Goal: Information Seeking & Learning: Learn about a topic

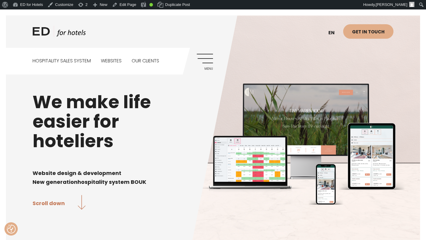
click at [205, 59] on link "Menu" at bounding box center [205, 62] width 16 height 16
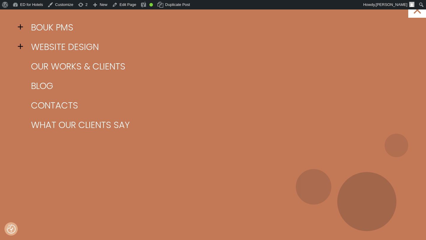
click at [20, 26] on span at bounding box center [22, 26] width 9 height 9
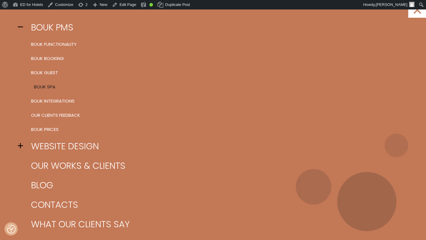
click at [49, 87] on link "BOUK SPA" at bounding box center [221, 87] width 382 height 14
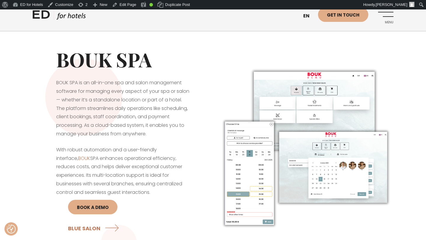
click at [66, 18] on link "ED HOTELS" at bounding box center [59, 16] width 53 height 15
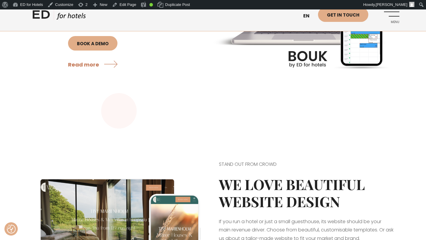
scroll to position [607, 0]
click at [94, 72] on link "Read more" at bounding box center [94, 64] width 52 height 16
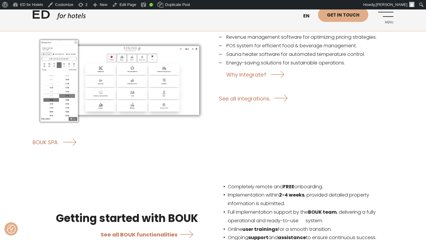
scroll to position [978, 0]
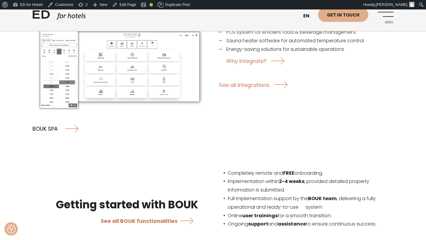
click at [47, 121] on link "BOUK SPA" at bounding box center [56, 129] width 46 height 16
click at [43, 121] on link "BOUK SPA" at bounding box center [56, 129] width 46 height 16
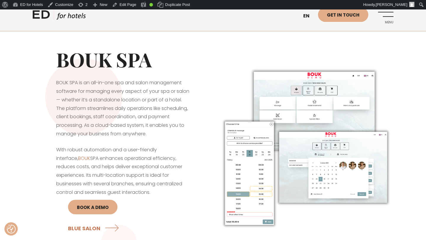
click at [58, 17] on link "ED HOTELS" at bounding box center [59, 16] width 53 height 15
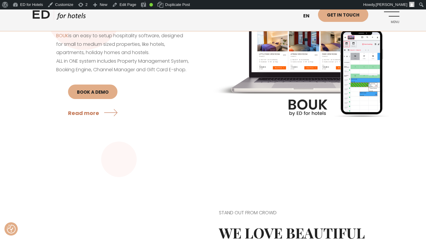
scroll to position [537, 0]
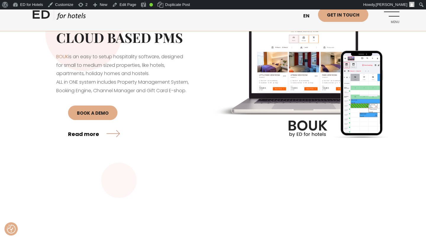
click at [83, 142] on link "Read more" at bounding box center [94, 134] width 52 height 16
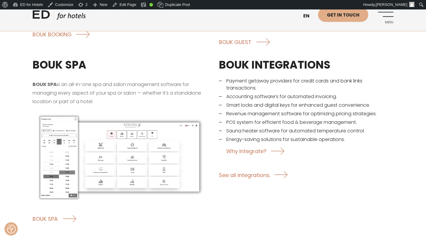
scroll to position [916, 0]
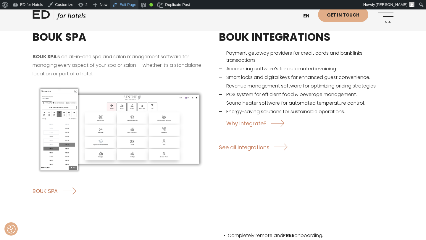
click at [132, 3] on link "Edit Page" at bounding box center [124, 4] width 29 height 9
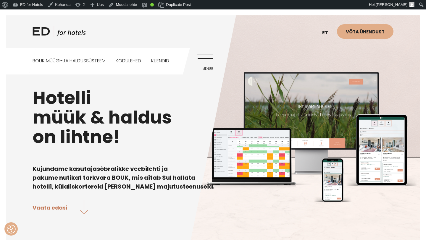
click at [208, 61] on link "Menüü" at bounding box center [205, 62] width 16 height 16
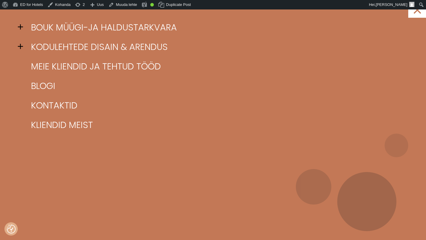
click at [22, 27] on span at bounding box center [22, 26] width 9 height 9
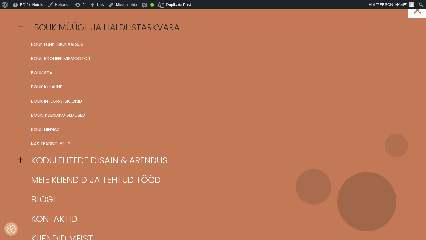
click at [90, 30] on link "BOUK müügi-ja haldustarkvara" at bounding box center [221, 28] width 382 height 20
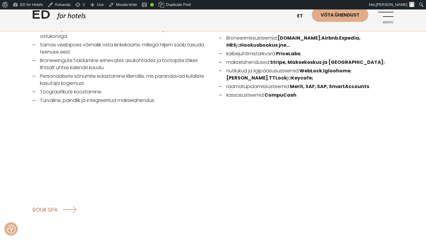
scroll to position [897, 0]
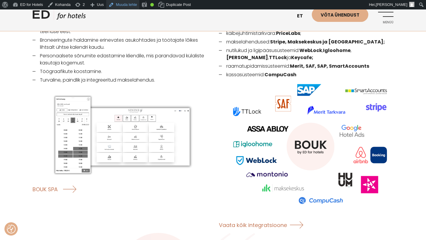
click at [133, 6] on link "Muuda lehte" at bounding box center [122, 4] width 33 height 9
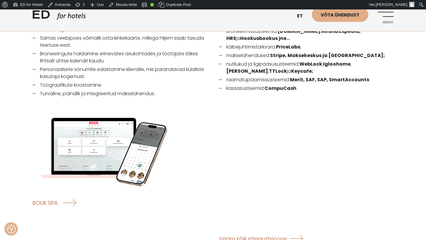
scroll to position [885, 0]
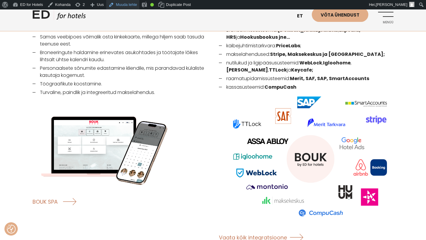
click at [124, 7] on link "Muuda lehte" at bounding box center [122, 4] width 33 height 9
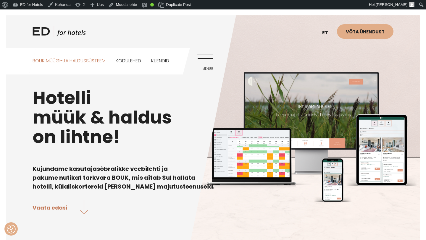
click at [76, 60] on link "BOUK MÜÜGI-JA HALDUSSÜSTEEM" at bounding box center [69, 61] width 73 height 26
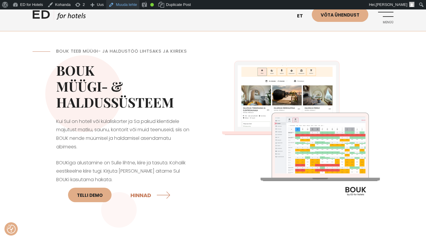
click at [131, 7] on link "Muuda lehte" at bounding box center [122, 4] width 33 height 9
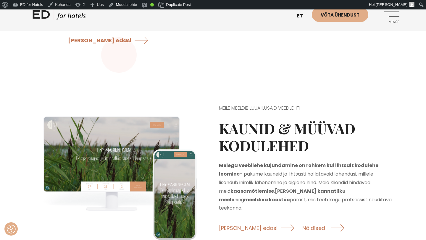
scroll to position [567, 0]
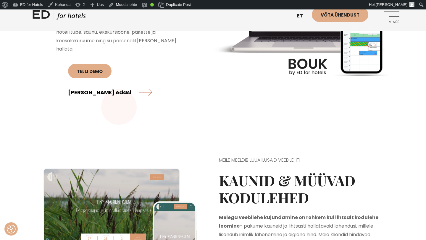
click at [141, 84] on link "Loe edasi" at bounding box center [110, 92] width 84 height 16
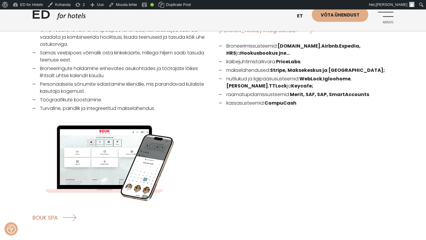
scroll to position [846, 0]
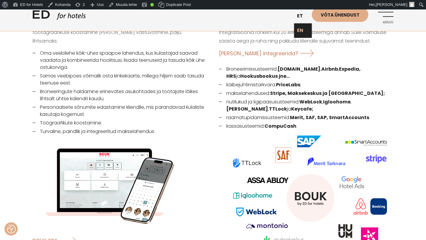
click at [300, 30] on link "EN" at bounding box center [303, 30] width 18 height 15
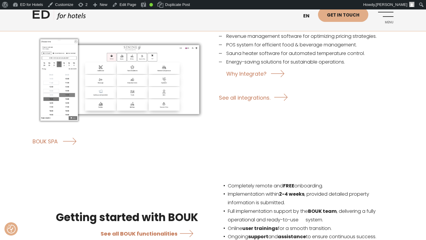
scroll to position [923, 0]
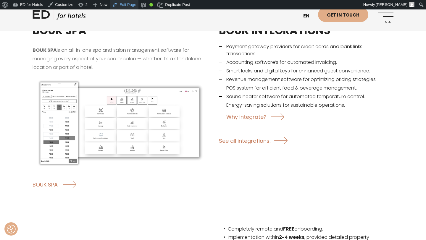
click at [130, 7] on link "Edit Page" at bounding box center [124, 4] width 29 height 9
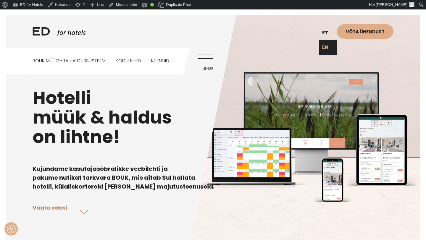
click at [327, 47] on link "EN" at bounding box center [328, 47] width 18 height 15
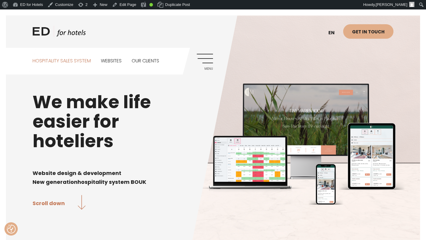
click at [78, 60] on link "Hospitality sales system" at bounding box center [62, 61] width 58 height 26
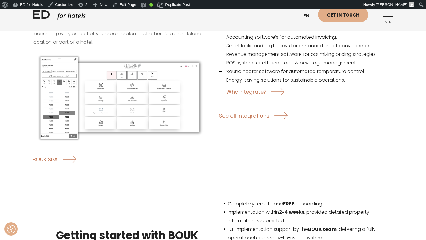
scroll to position [930, 0]
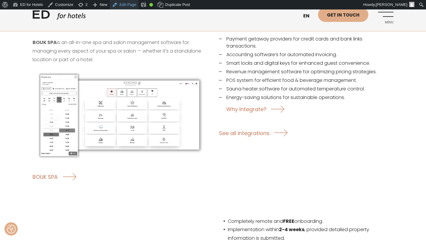
click at [136, 5] on link "Edit Page" at bounding box center [124, 4] width 29 height 9
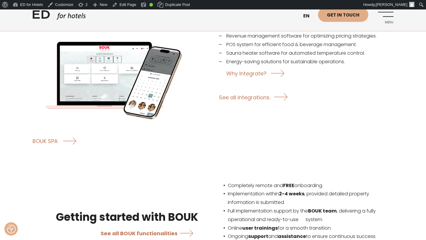
scroll to position [973, 0]
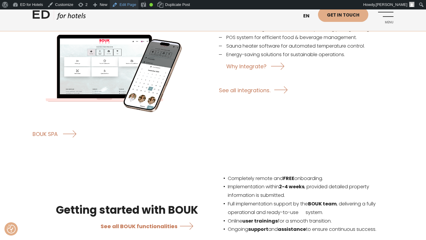
click at [131, 6] on link "Edit Page" at bounding box center [124, 4] width 29 height 9
